Goal: Communication & Community: Participate in discussion

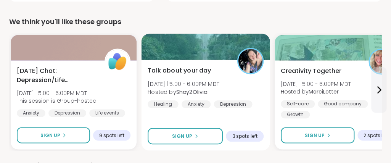
scroll to position [288, 0]
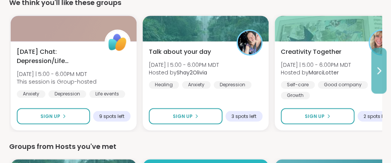
click at [376, 80] on button at bounding box center [378, 71] width 15 height 46
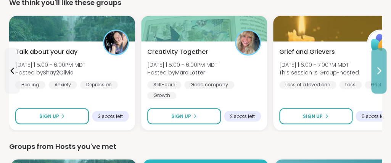
click at [376, 80] on button at bounding box center [378, 71] width 15 height 46
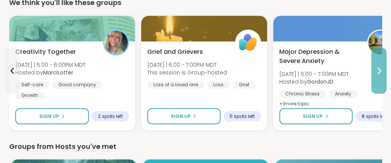
click at [376, 80] on button at bounding box center [378, 71] width 15 height 46
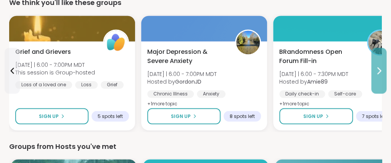
click at [376, 80] on button at bounding box center [378, 71] width 15 height 46
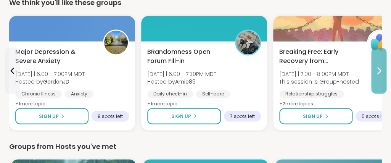
click at [376, 80] on button at bounding box center [378, 71] width 15 height 46
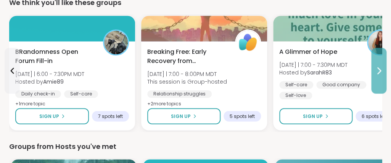
click at [376, 80] on button at bounding box center [378, 71] width 15 height 46
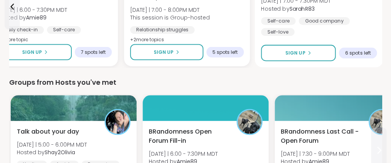
scroll to position [412, 0]
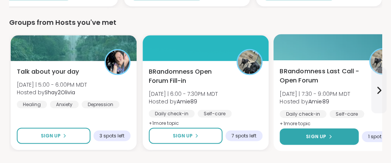
click at [342, 136] on button "Sign Up" at bounding box center [319, 137] width 79 height 16
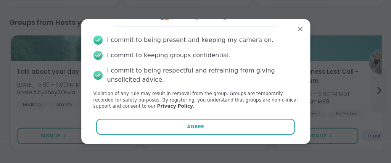
click at [281, 127] on button "Agree" at bounding box center [195, 127] width 199 height 16
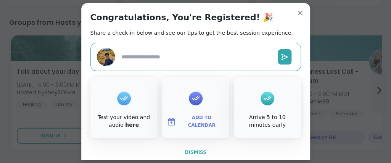
click at [201, 153] on span "Dismiss" at bounding box center [195, 152] width 21 height 5
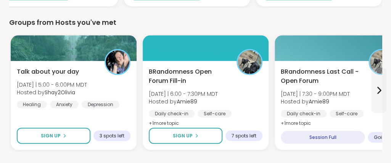
type textarea "*"
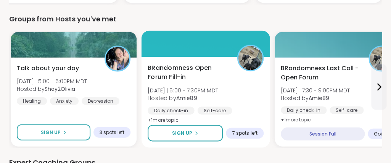
scroll to position [412, 0]
